Goal: Task Accomplishment & Management: Manage account settings

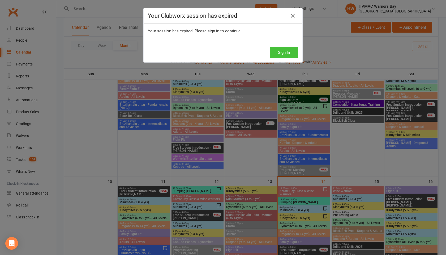
scroll to position [303, 0]
click at [286, 53] on button "Sign In" at bounding box center [284, 52] width 28 height 11
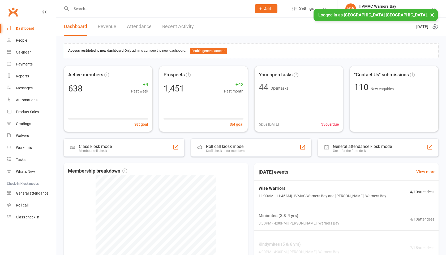
click at [77, 8] on input "text" at bounding box center [159, 8] width 178 height 7
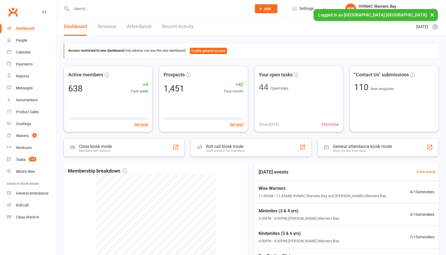
paste input "monika pietrzykowski"
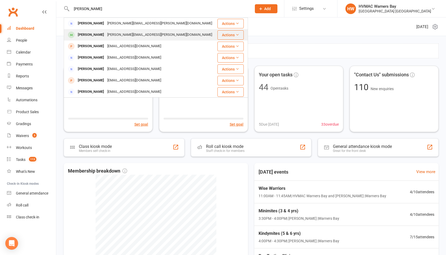
type input "monika pietrzykowski"
click at [87, 34] on div "Leo Hernandez" at bounding box center [90, 35] width 29 height 8
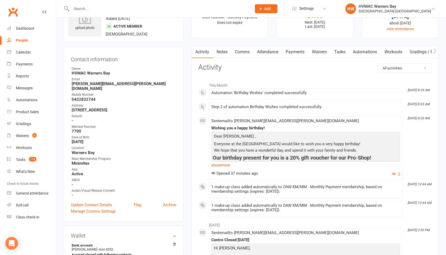
scroll to position [23, 0]
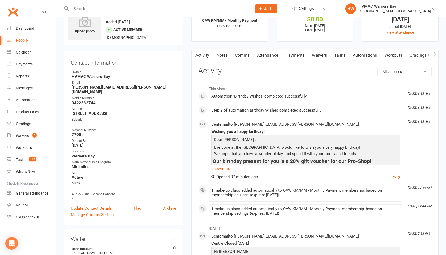
click at [267, 58] on link "Attendance" at bounding box center [267, 55] width 29 height 12
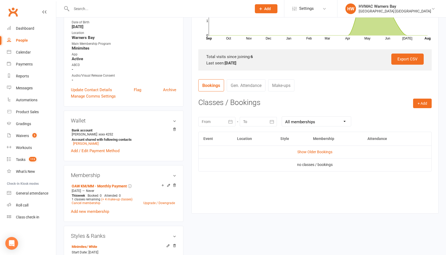
scroll to position [149, 0]
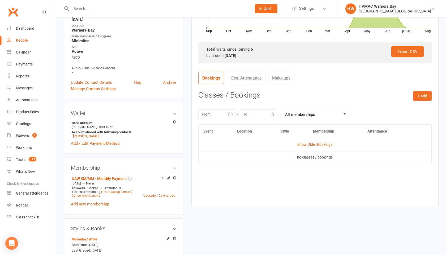
click at [230, 114] on icon "button" at bounding box center [230, 114] width 5 height 5
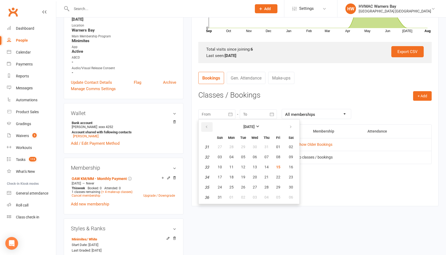
click at [203, 125] on button "button" at bounding box center [206, 127] width 11 height 10
click at [205, 127] on icon "button" at bounding box center [207, 127] width 4 height 4
click at [267, 147] on span "01" at bounding box center [266, 147] width 4 height 4
type input "01 May 2025"
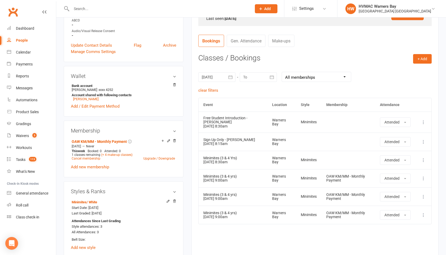
scroll to position [200, 0]
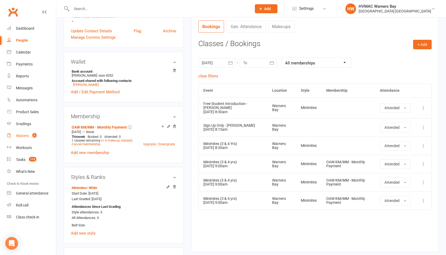
click at [15, 133] on link "Waivers 3" at bounding box center [31, 136] width 49 height 12
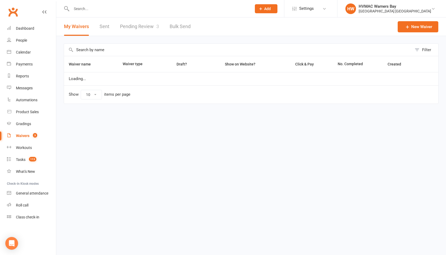
select select "100"
click at [136, 25] on link "Pending Review 3" at bounding box center [139, 27] width 39 height 18
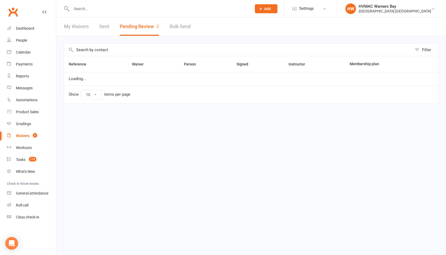
select select "100"
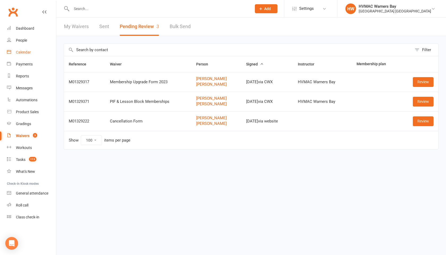
click at [30, 54] on div "Calendar" at bounding box center [23, 52] width 15 height 4
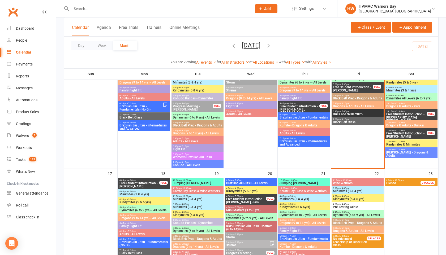
scroll to position [442, 0]
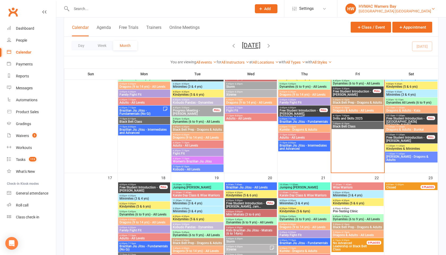
click at [370, 14] on link "HW HVMAC Warners Bay Hunter Valley Martial Arts Centre Warners Bay" at bounding box center [391, 8] width 93 height 11
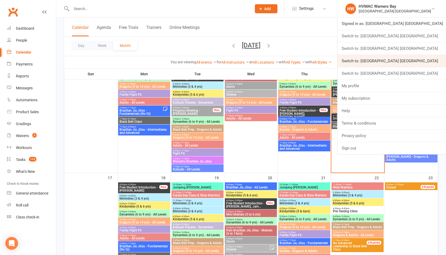
click at [361, 63] on link "Switch to: [GEOGRAPHIC_DATA] [GEOGRAPHIC_DATA]" at bounding box center [391, 61] width 109 height 12
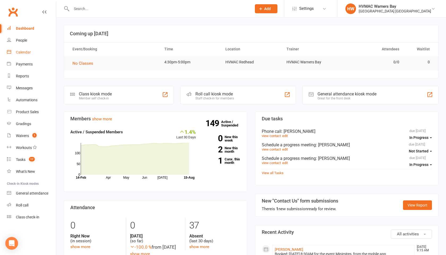
click at [22, 50] on div "Calendar" at bounding box center [23, 52] width 15 height 4
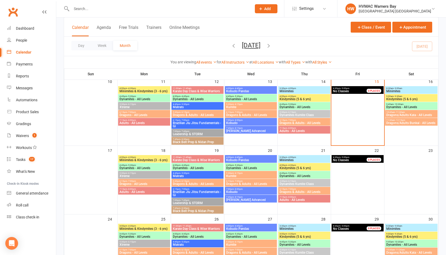
scroll to position [184, 0]
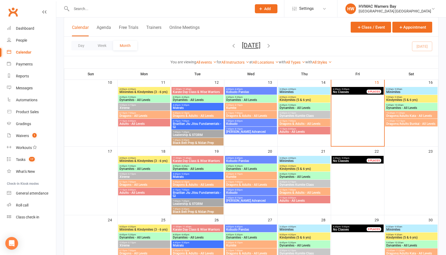
click at [300, 124] on span "Dragons & Adults - All Levels" at bounding box center [304, 123] width 50 height 3
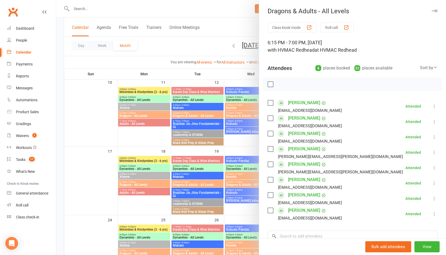
click at [433, 12] on icon "button" at bounding box center [434, 10] width 6 height 3
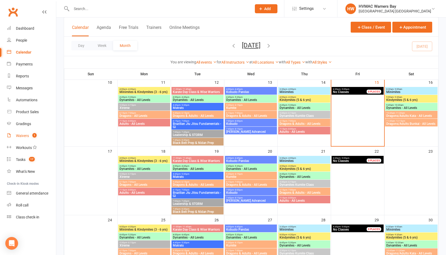
click at [22, 133] on link "Waivers 1" at bounding box center [31, 136] width 49 height 12
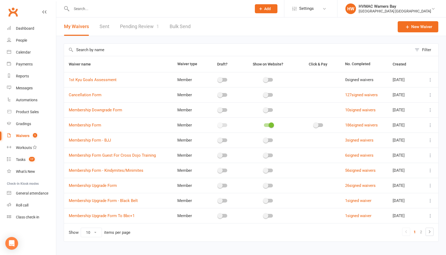
click at [147, 27] on link "Pending Review 1" at bounding box center [139, 27] width 39 height 18
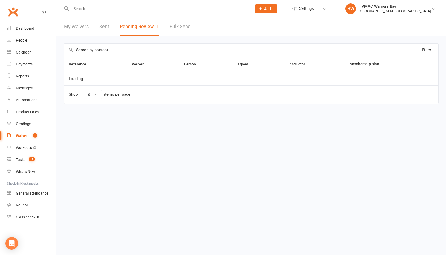
select select "100"
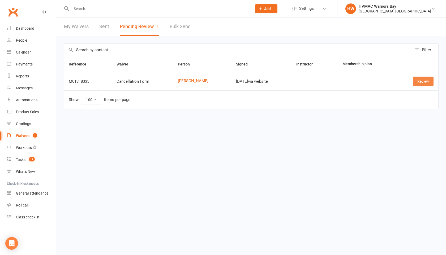
click at [422, 81] on link "Review" at bounding box center [423, 82] width 21 height 10
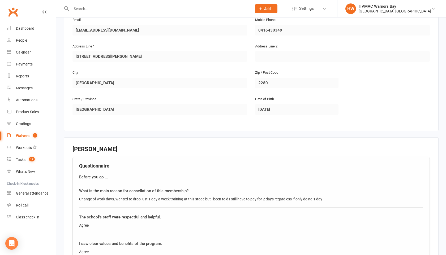
scroll to position [117, 0]
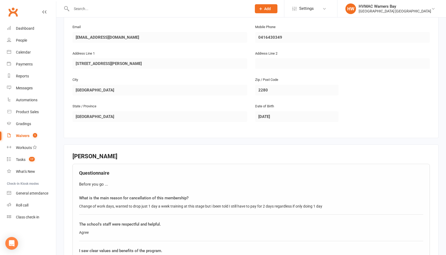
click at [87, 6] on input "text" at bounding box center [159, 8] width 178 height 7
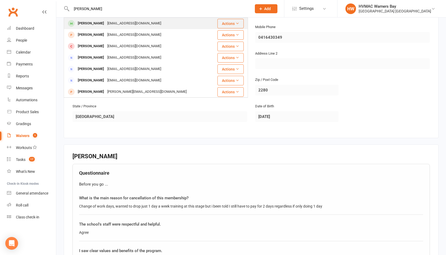
type input "wayne"
click at [89, 26] on div "Wayne Baker" at bounding box center [90, 24] width 29 height 8
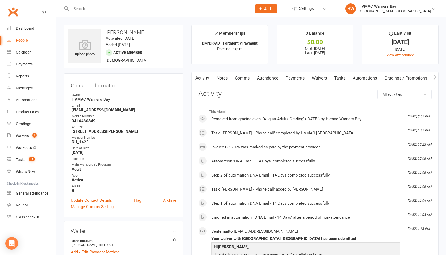
click at [88, 11] on input "text" at bounding box center [159, 8] width 178 height 7
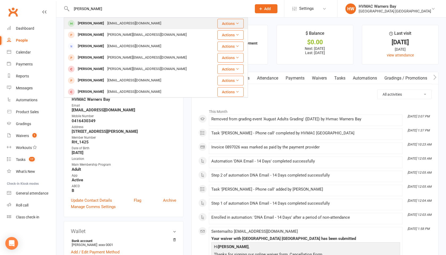
type input "wayne bajer"
click at [92, 21] on div "Wayne Baker" at bounding box center [90, 24] width 29 height 8
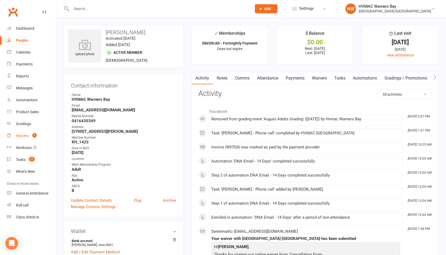
click at [21, 136] on div "Waivers" at bounding box center [22, 136] width 13 height 4
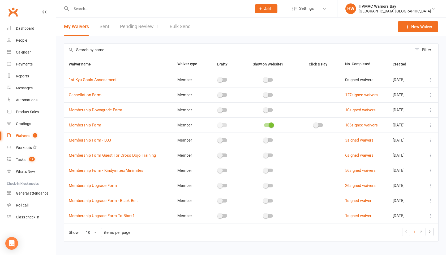
click at [144, 29] on link "Pending Review 1" at bounding box center [139, 27] width 39 height 18
select select "100"
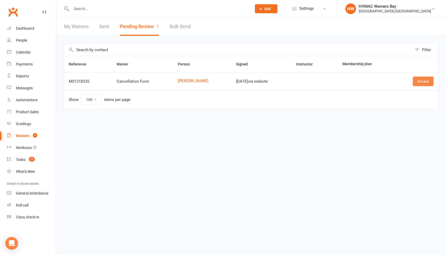
click at [420, 85] on link "Review" at bounding box center [423, 82] width 21 height 10
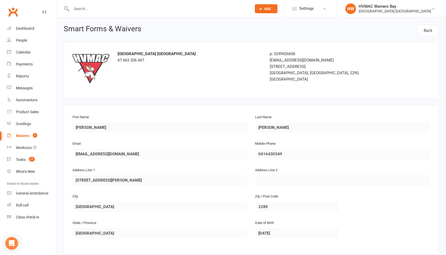
select select "100"
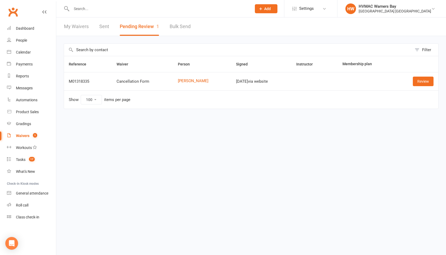
click at [87, 10] on input "text" at bounding box center [159, 8] width 178 height 7
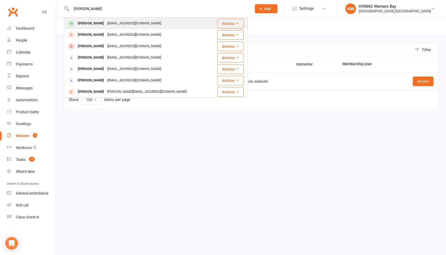
type input "wayne"
click at [88, 22] on div "Wayne Baker" at bounding box center [90, 24] width 29 height 8
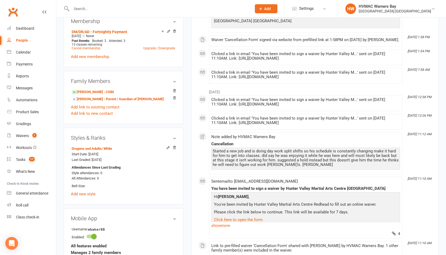
scroll to position [248, 0]
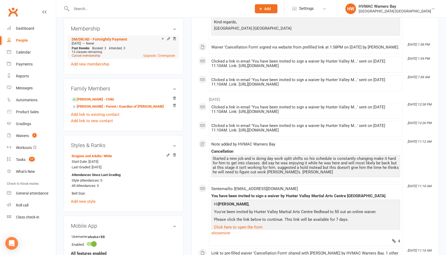
click at [93, 54] on link "Cancel membership" at bounding box center [86, 56] width 29 height 4
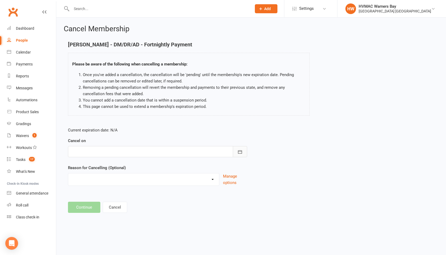
click at [239, 152] on icon "button" at bounding box center [239, 151] width 5 height 5
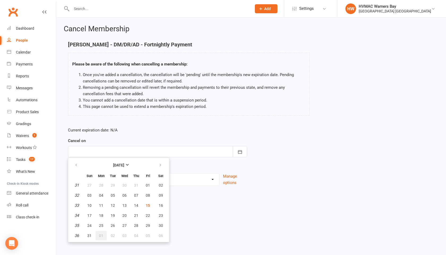
click at [101, 236] on span "01" at bounding box center [101, 236] width 4 height 4
type input "01 Sep 2025"
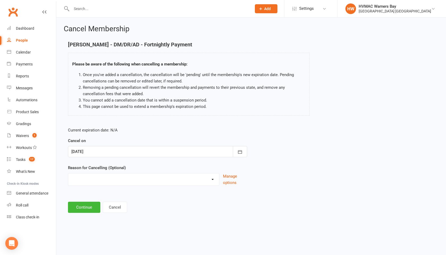
click at [102, 176] on select "Financial Holiday Injury Loss of interest Other Commitments Other sports Upgrad…" at bounding box center [143, 179] width 151 height 11
select select "4"
click at [68, 174] on select "Financial Holiday Injury Loss of interest Other Commitments Other sports Upgrad…" at bounding box center [143, 179] width 151 height 11
click at [106, 175] on select "Financial Holiday Injury Loss of interest Other Commitments Other sports Upgrad…" at bounding box center [143, 179] width 151 height 11
click at [87, 206] on button "Continue" at bounding box center [84, 207] width 32 height 11
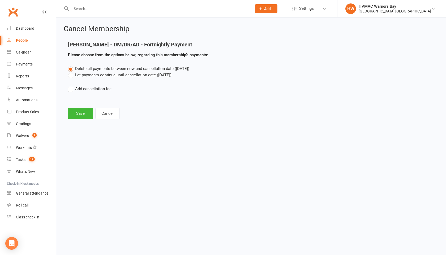
click at [71, 77] on label "Let payments continue until cancellation date (Sep 1, 2025)" at bounding box center [119, 75] width 103 height 6
click at [71, 72] on input "Let payments continue until cancellation date (Sep 1, 2025)" at bounding box center [69, 72] width 3 height 0
click at [75, 112] on button "Save" at bounding box center [80, 113] width 25 height 11
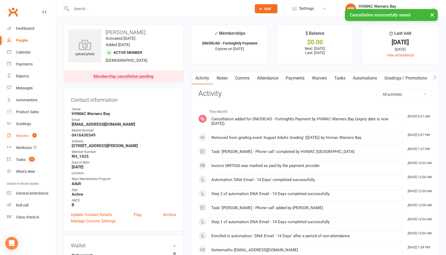
click at [25, 137] on div "Waivers" at bounding box center [22, 136] width 13 height 4
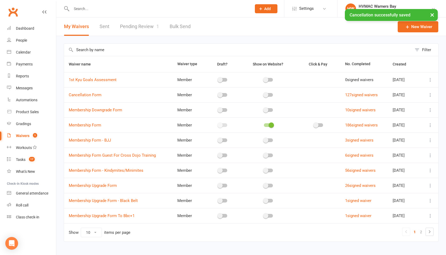
click at [149, 24] on link "Pending Review 1" at bounding box center [139, 27] width 39 height 18
select select "100"
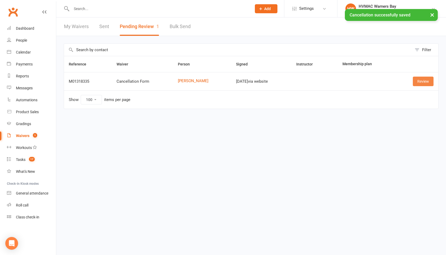
click at [415, 79] on link "Review" at bounding box center [423, 82] width 21 height 10
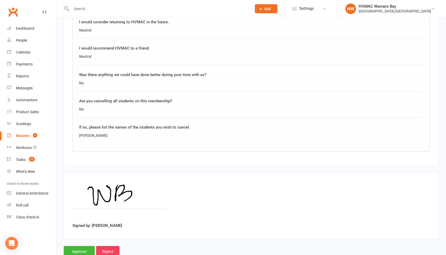
scroll to position [441, 0]
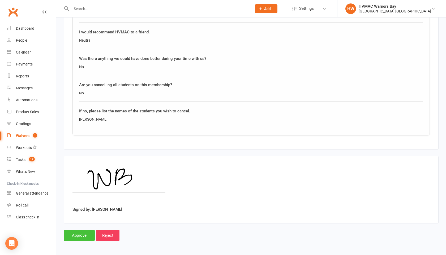
click at [83, 233] on input "Approve" at bounding box center [79, 235] width 31 height 11
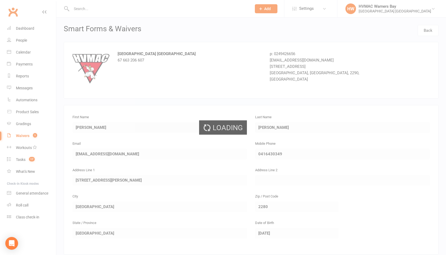
select select "100"
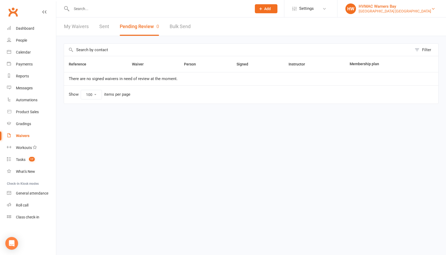
click at [376, 8] on div "HVMAC Warners Bay" at bounding box center [394, 6] width 72 height 5
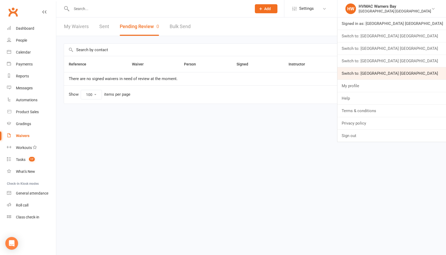
click at [382, 70] on link "Switch to: Hunter Valley Martial Arts Centre Warners Bay" at bounding box center [391, 73] width 109 height 12
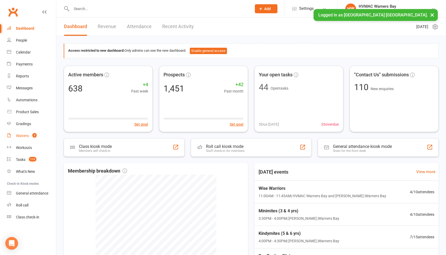
click at [22, 137] on div "Waivers" at bounding box center [22, 136] width 13 height 4
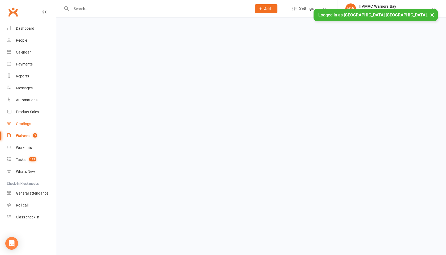
select select "100"
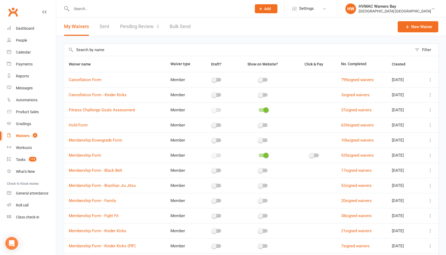
click at [148, 25] on link "Pending Review 3" at bounding box center [139, 27] width 39 height 18
select select "100"
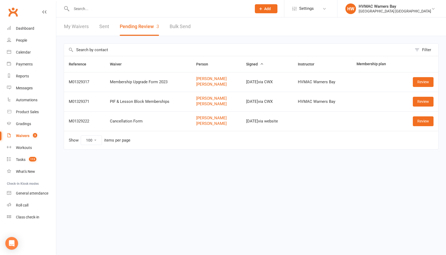
click at [105, 10] on input "text" at bounding box center [159, 8] width 178 height 7
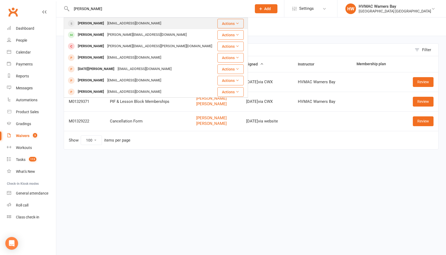
type input "lucinda"
click at [106, 20] on div "beckletwarn@gmail.com" at bounding box center [134, 24] width 57 height 8
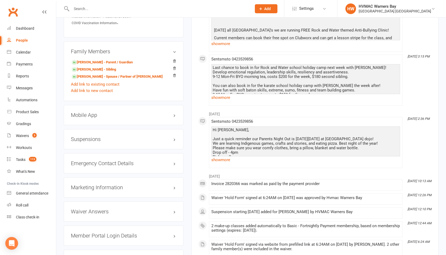
scroll to position [447, 0]
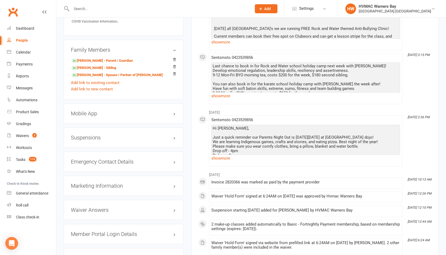
click at [172, 138] on h3 "Suspensions" at bounding box center [123, 138] width 105 height 6
